Goal: Task Accomplishment & Management: Manage account settings

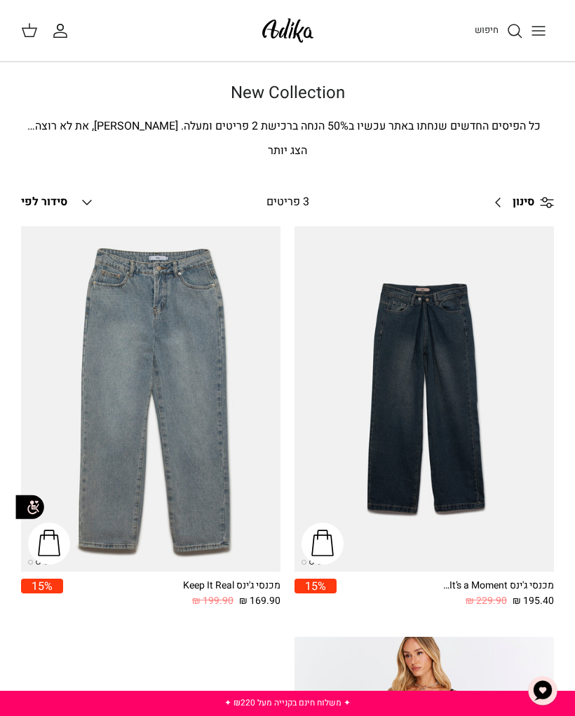
click at [502, 29] on link "חיפוש" at bounding box center [499, 30] width 48 height 17
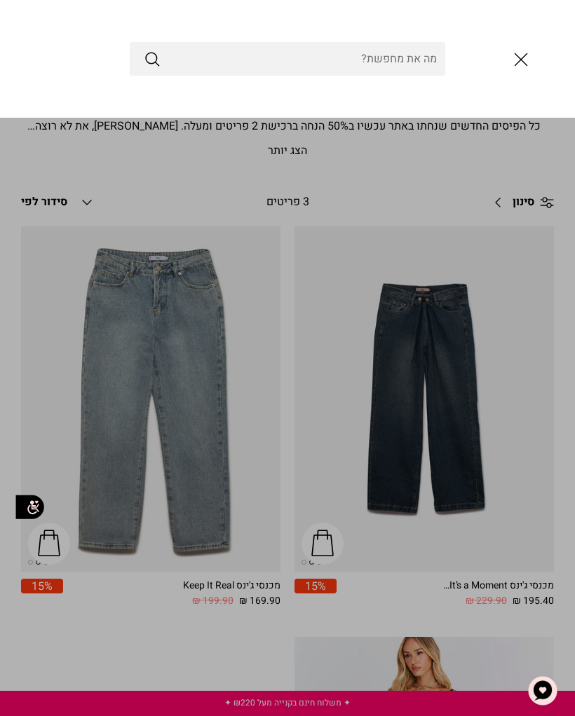
click at [521, 68] on icon "סגור" at bounding box center [521, 60] width 24 height 24
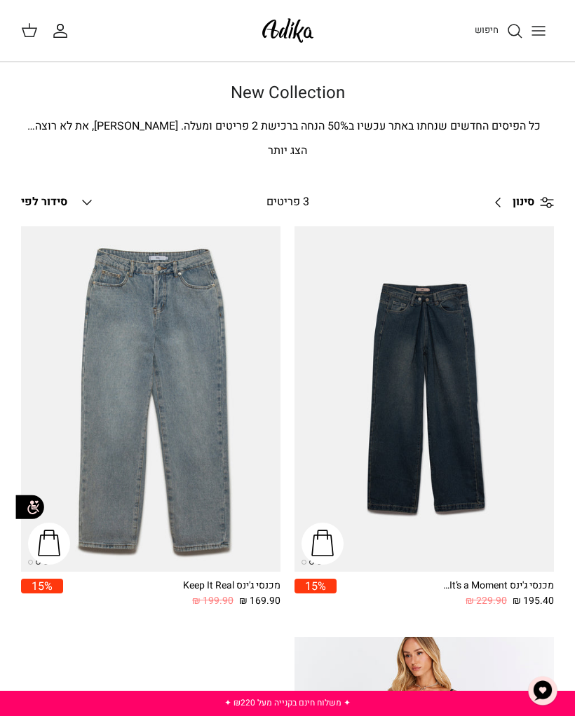
click at [536, 35] on line "Toggle menu" at bounding box center [538, 35] width 13 height 0
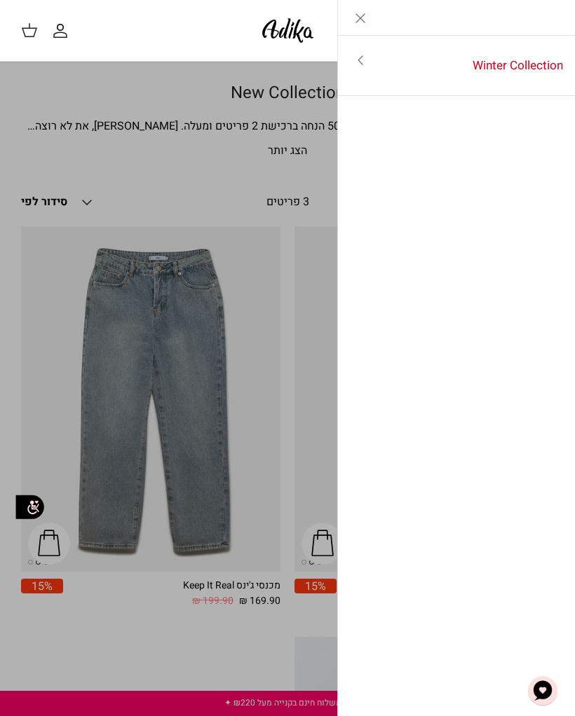
click at [245, 224] on link "Toggle menu" at bounding box center [287, 358] width 575 height 716
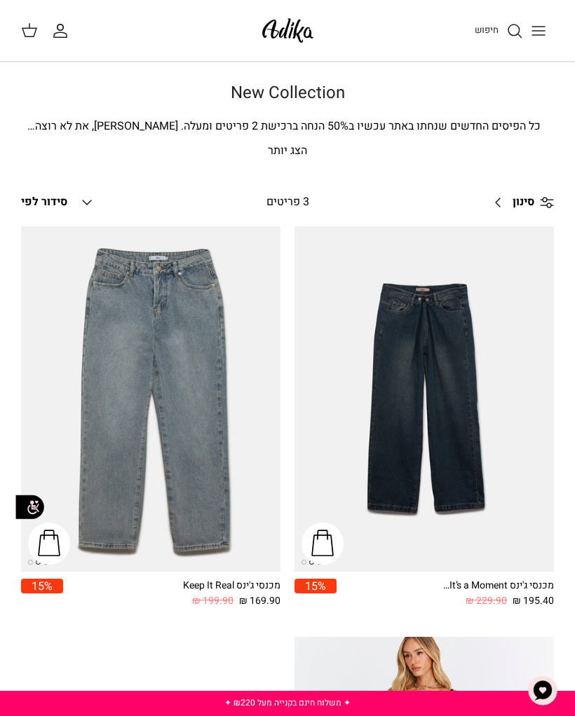
click at [55, 34] on icon "החשבון שלי" at bounding box center [60, 34] width 13 height 5
